Goal: Task Accomplishment & Management: Manage account settings

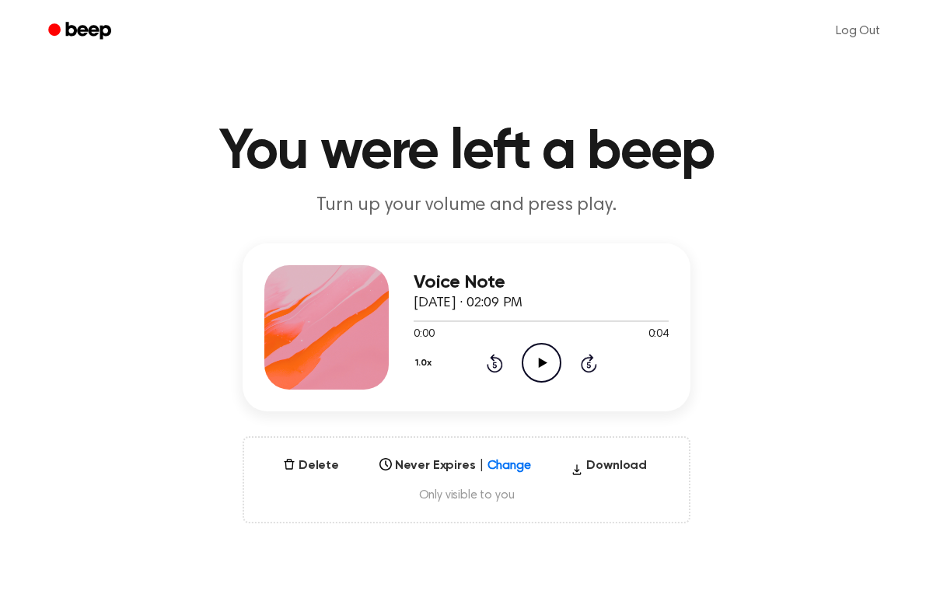
click at [542, 363] on icon at bounding box center [542, 362] width 9 height 10
click at [310, 477] on div "Delete Never Expires | Change Select... Download Only visible to you" at bounding box center [466, 479] width 448 height 87
click at [307, 469] on button "Delete" at bounding box center [311, 465] width 68 height 19
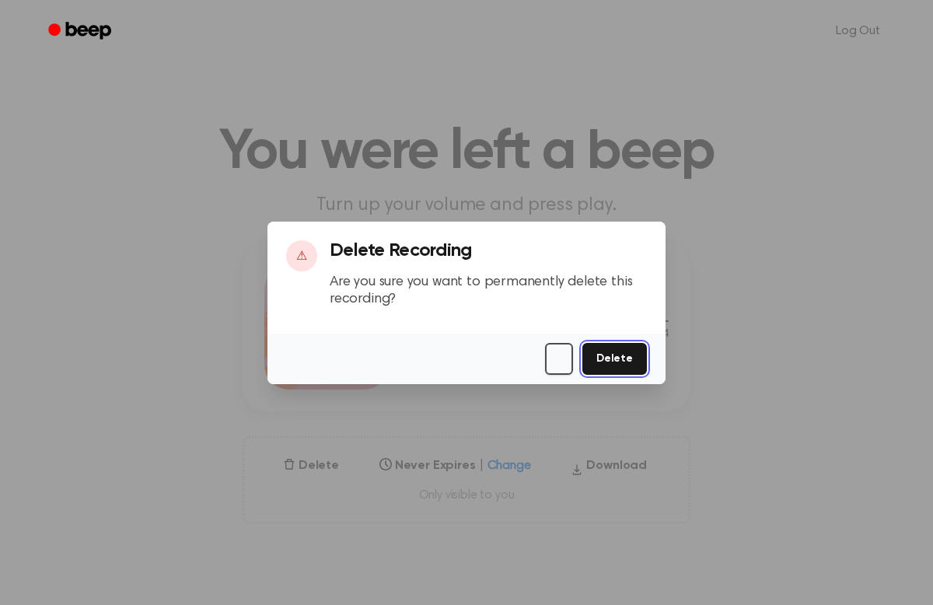
click at [607, 357] on button "Delete" at bounding box center [614, 359] width 65 height 32
